Goal: Task Accomplishment & Management: Manage account settings

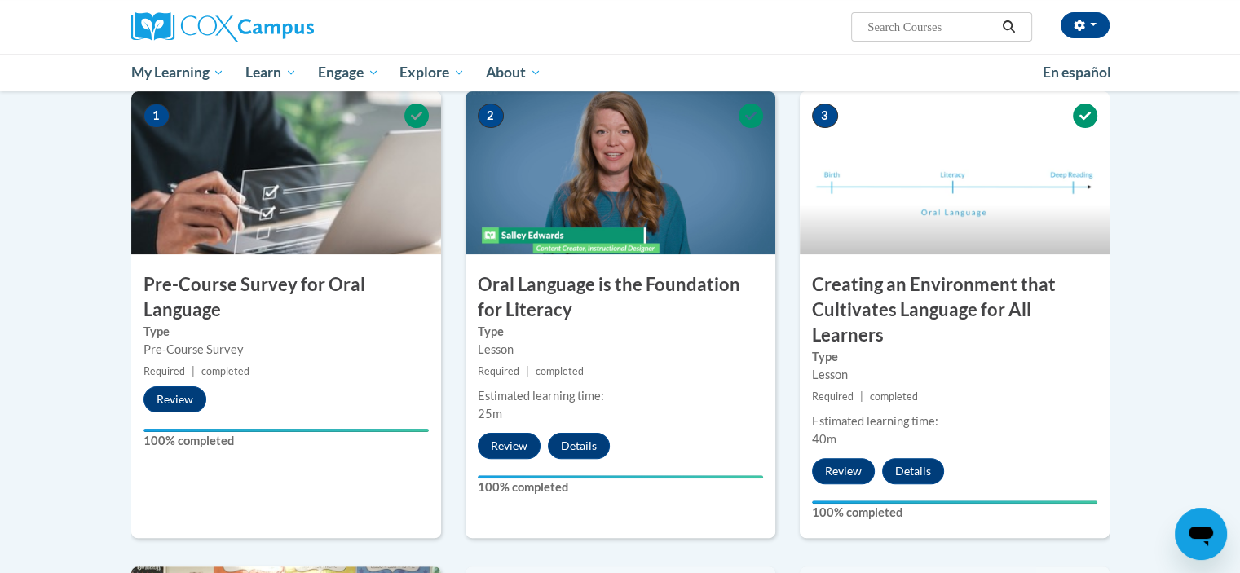
scroll to position [324, 0]
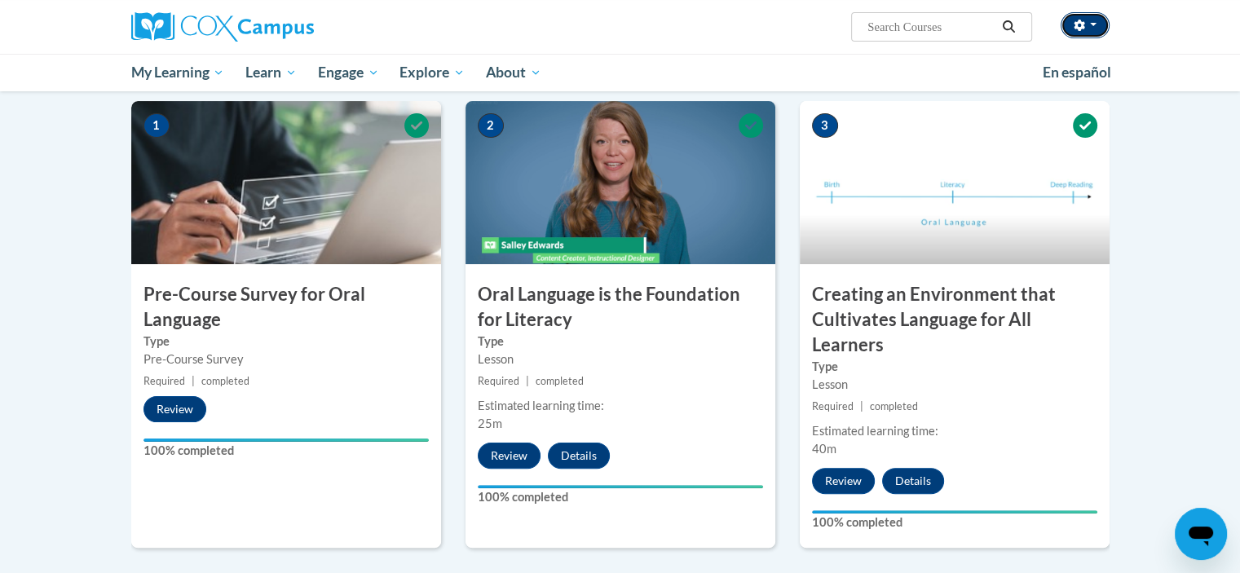
click at [1094, 29] on button "button" at bounding box center [1085, 25] width 49 height 26
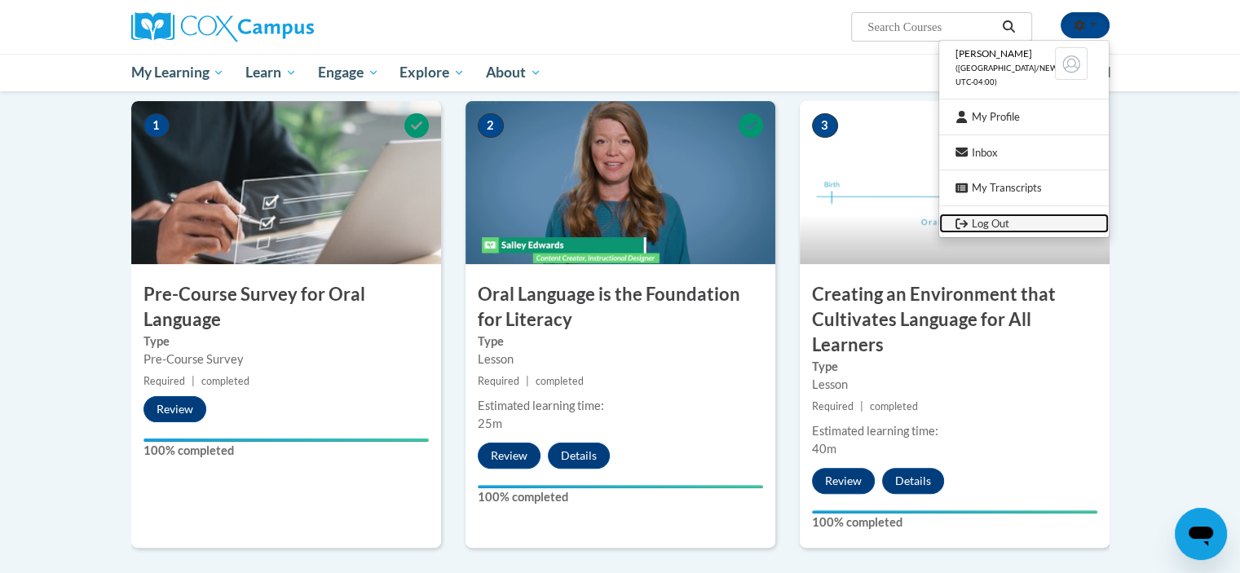
click at [1017, 218] on link "Log Out" at bounding box center [1024, 224] width 170 height 20
